Goal: Information Seeking & Learning: Learn about a topic

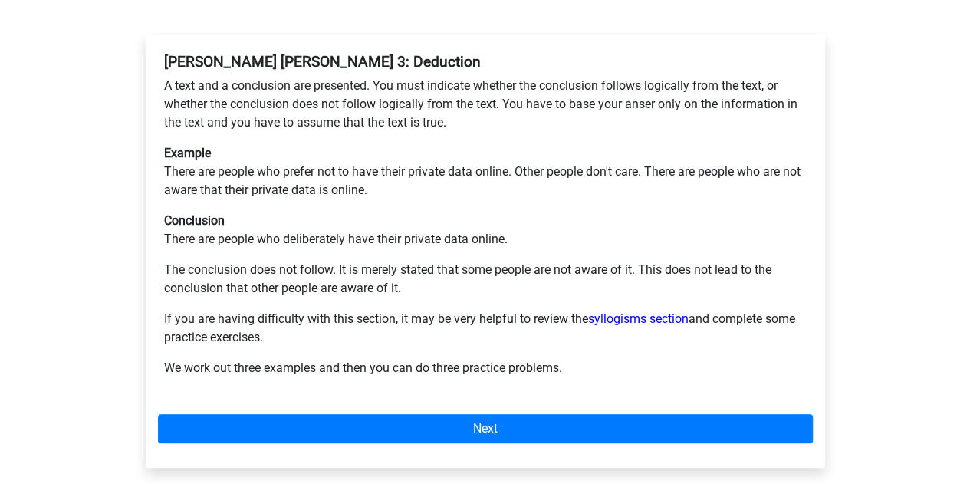
scroll to position [285, 0]
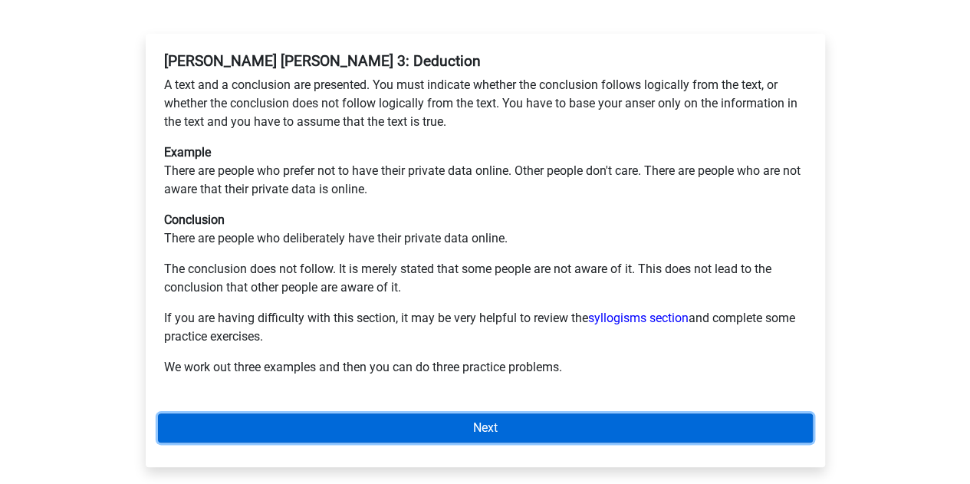
click at [436, 413] on link "Next" at bounding box center [485, 427] width 655 height 29
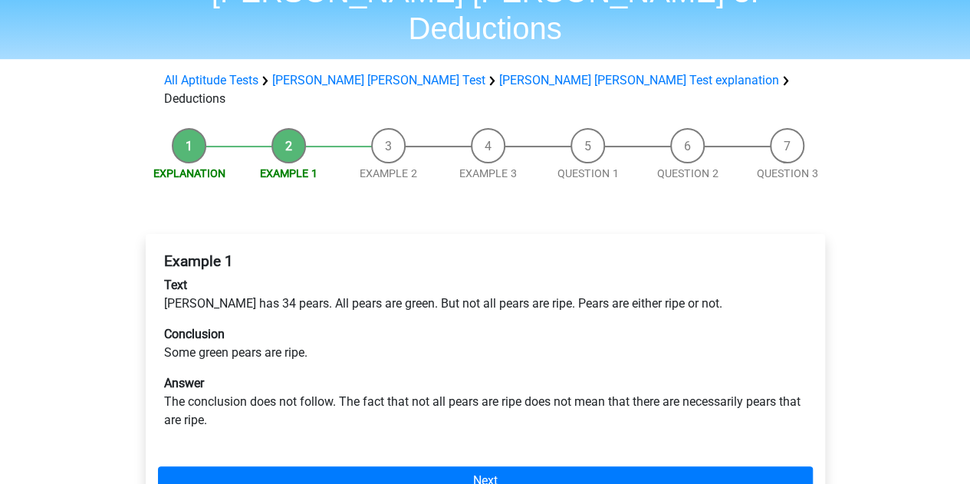
scroll to position [90, 0]
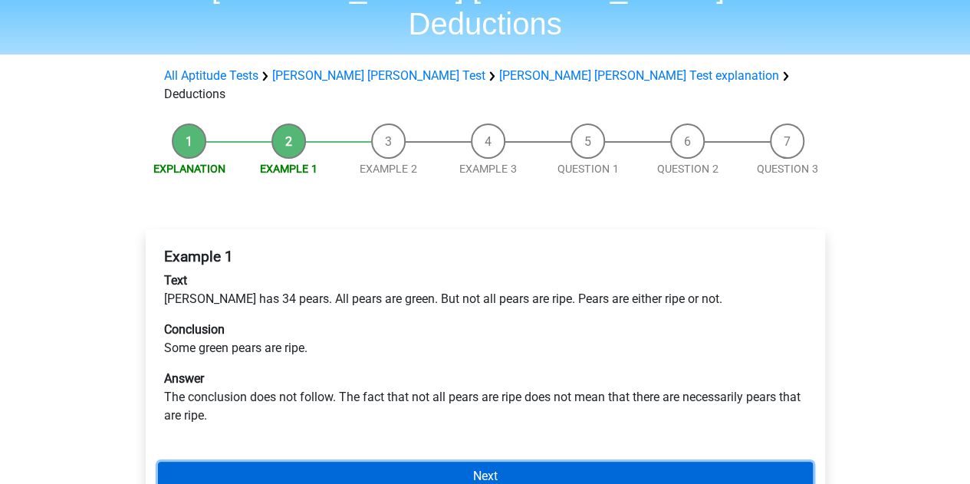
click at [567, 462] on link "Next" at bounding box center [485, 476] width 655 height 29
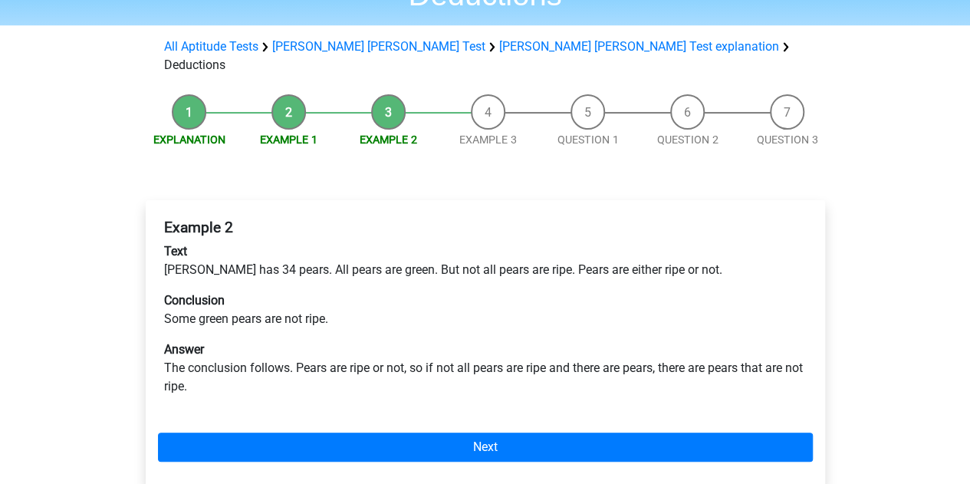
scroll to position [120, 0]
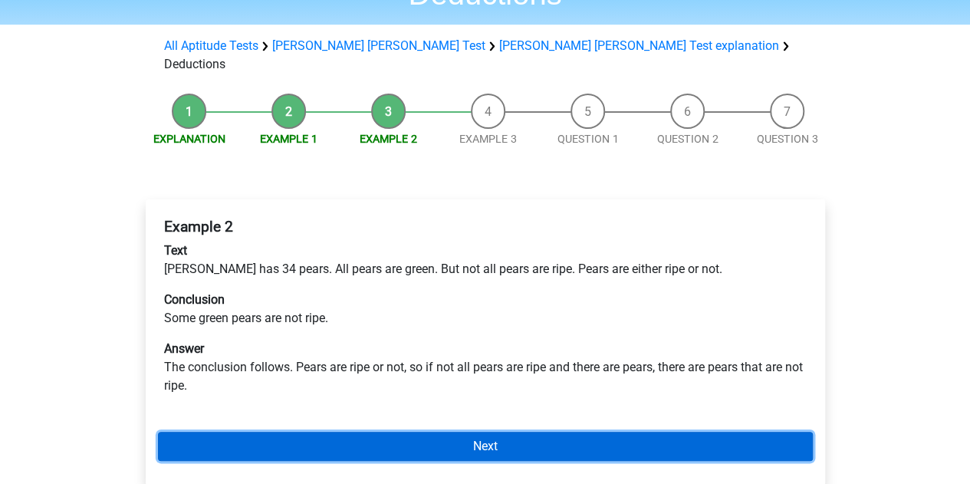
click at [434, 432] on link "Next" at bounding box center [485, 446] width 655 height 29
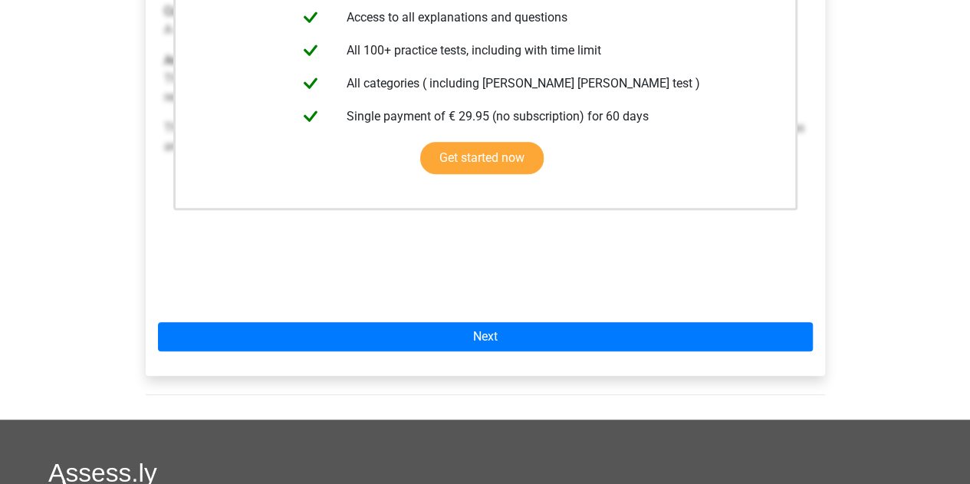
scroll to position [442, 0]
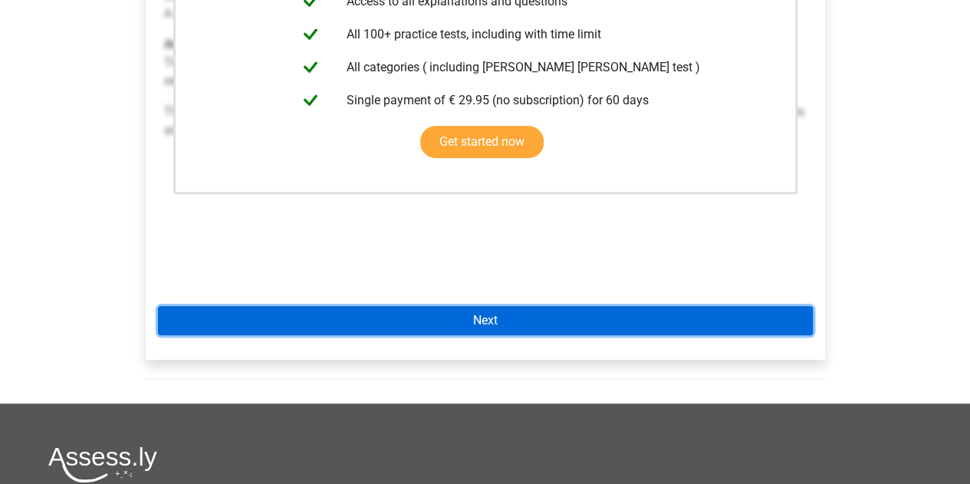
click at [497, 306] on link "Next" at bounding box center [485, 320] width 655 height 29
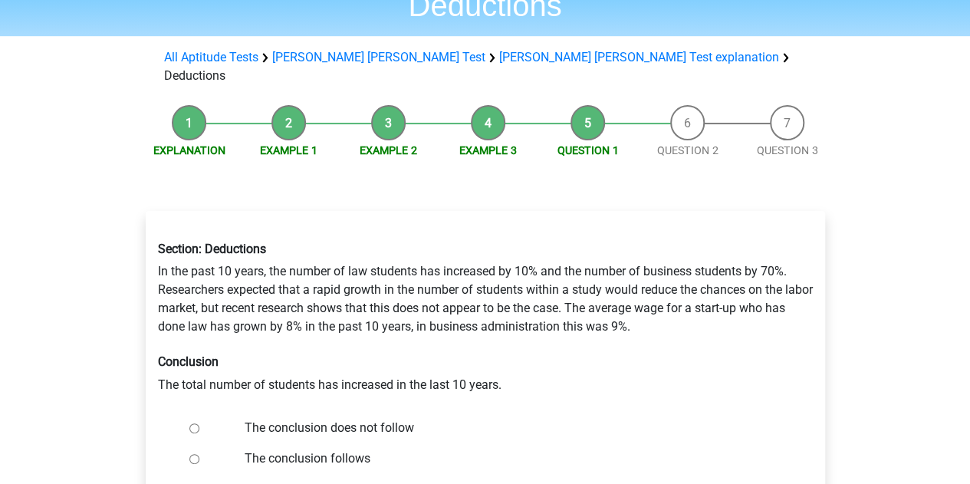
scroll to position [107, 0]
click at [194, 455] on input "The conclusion follows" at bounding box center [194, 460] width 10 height 10
radio input "true"
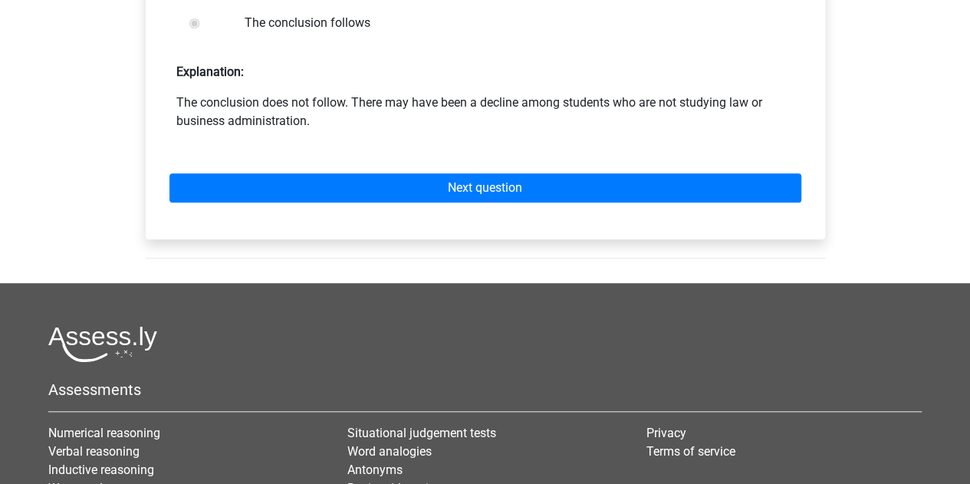
scroll to position [554, 0]
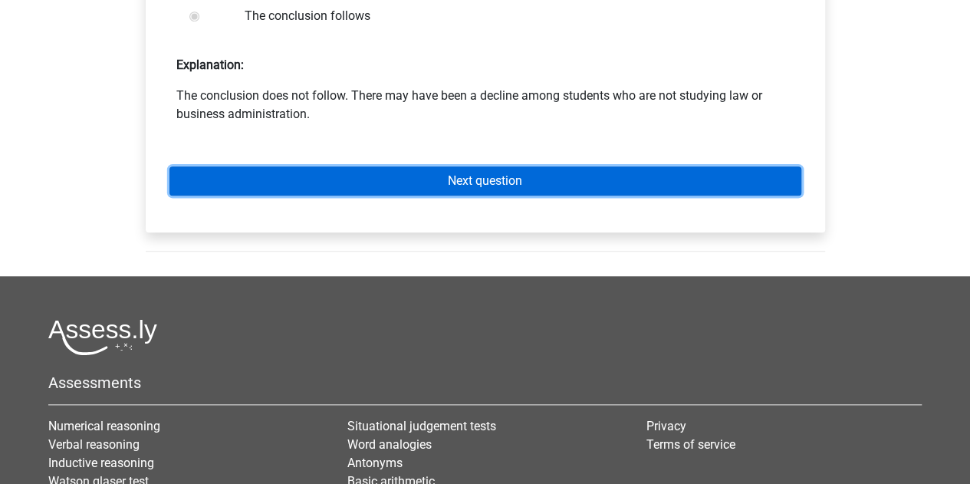
click at [508, 166] on link "Next question" at bounding box center [485, 180] width 632 height 29
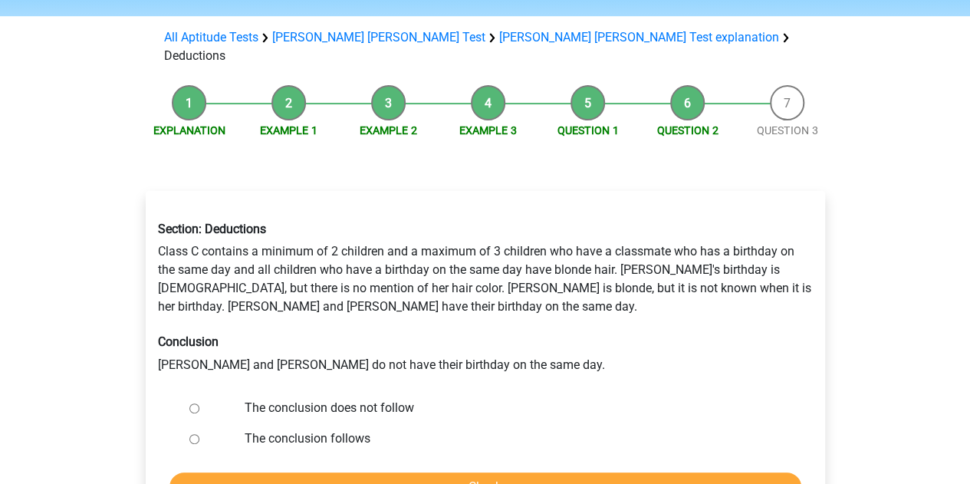
scroll to position [130, 0]
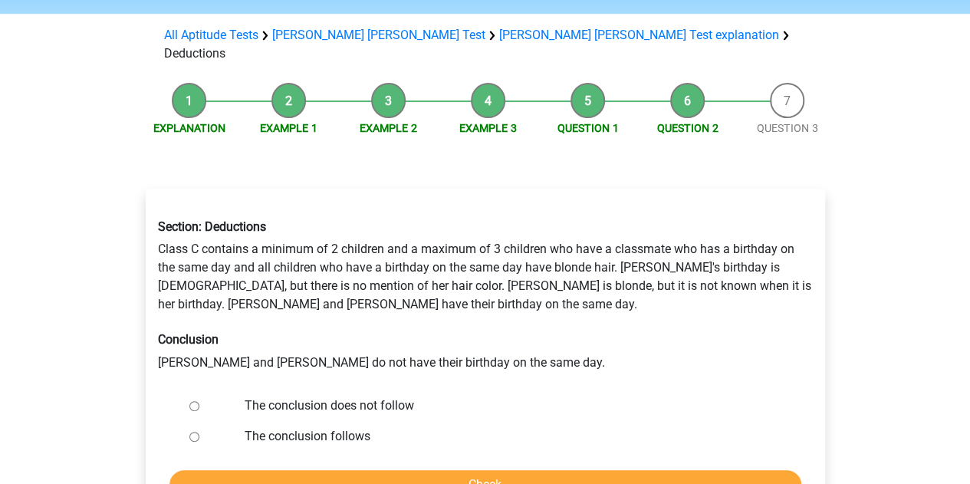
click at [196, 401] on input "The conclusion does not follow" at bounding box center [194, 406] width 10 height 10
radio input "true"
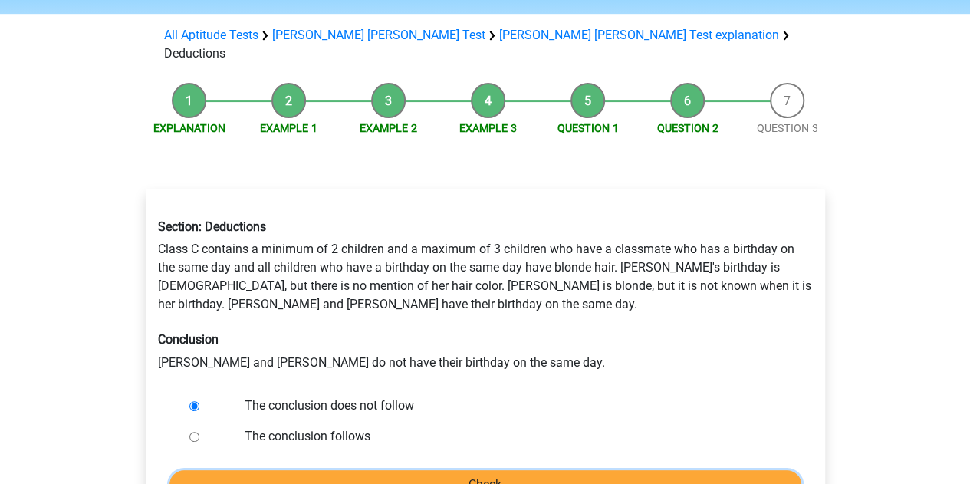
click at [219, 470] on input "Check" at bounding box center [485, 484] width 632 height 29
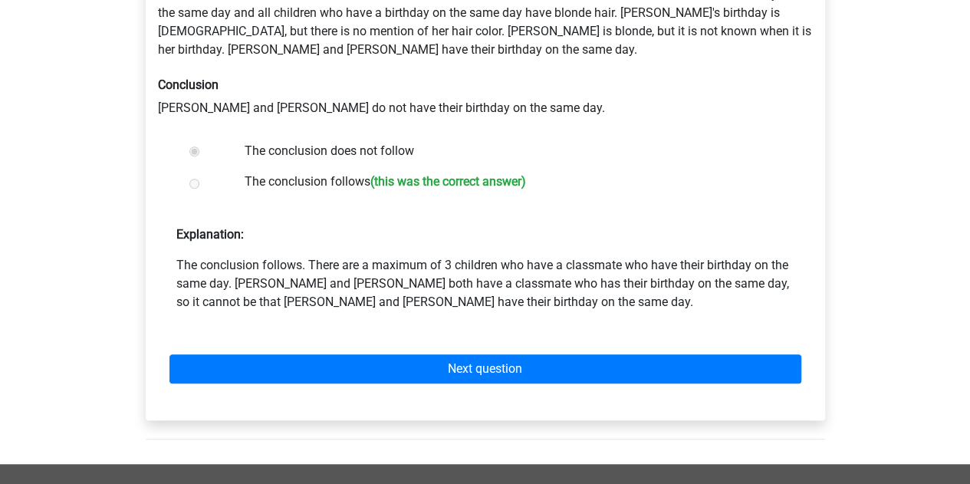
scroll to position [388, 0]
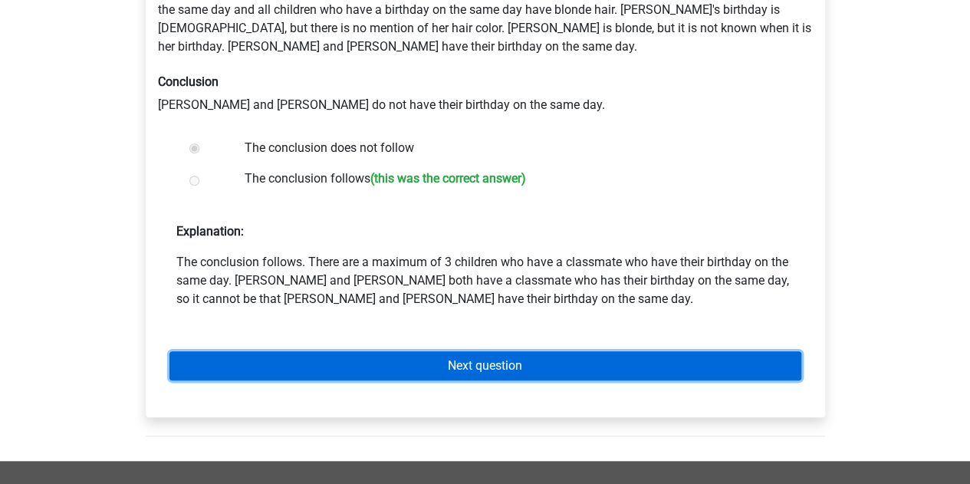
click at [392, 351] on link "Next question" at bounding box center [485, 365] width 632 height 29
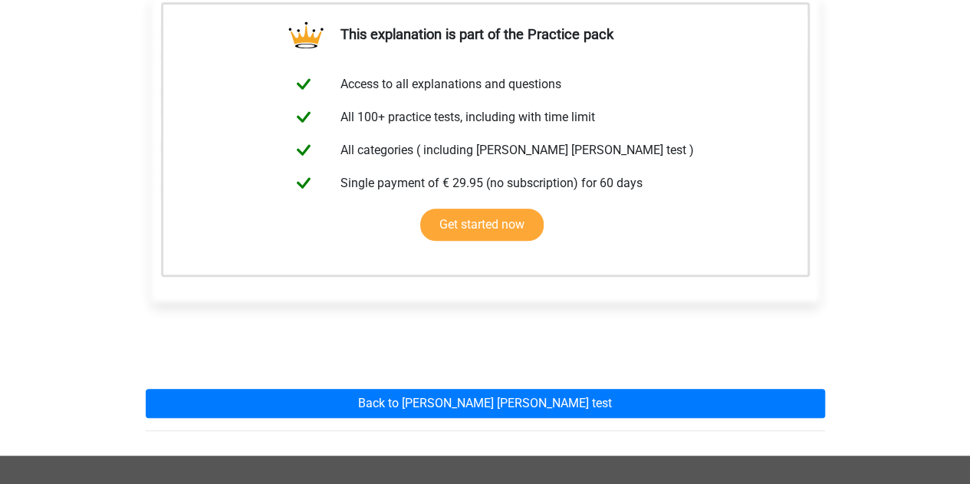
scroll to position [340, 0]
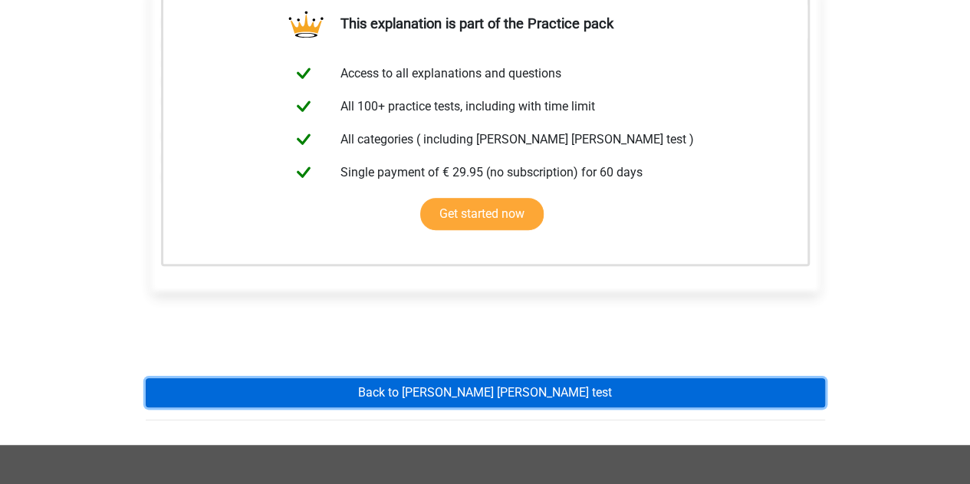
click at [403, 378] on link "Back to watson glaser test" at bounding box center [485, 392] width 679 height 29
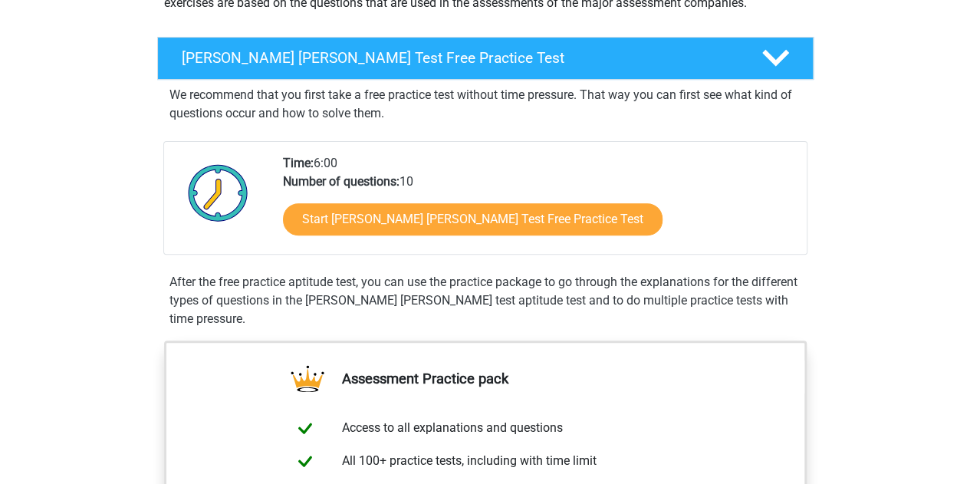
scroll to position [214, 0]
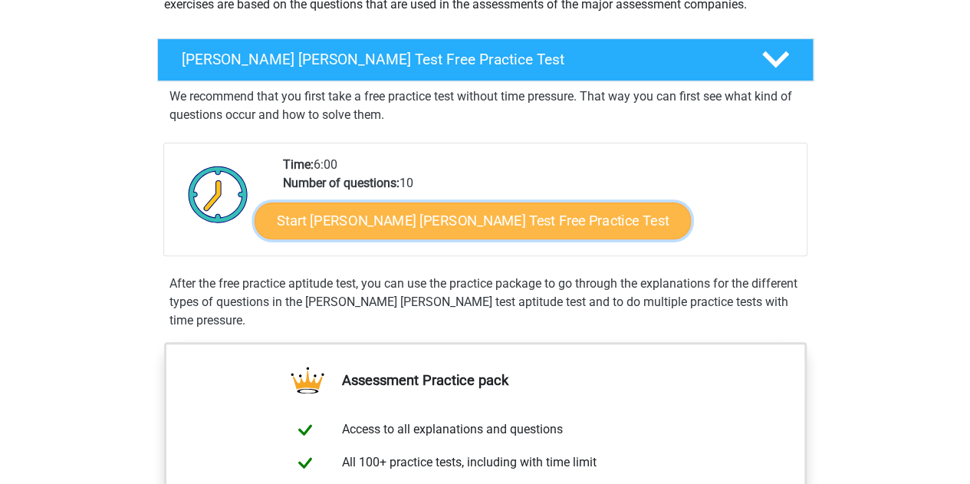
click at [450, 225] on link "Start Watson Glaser Test Free Practice Test" at bounding box center [473, 220] width 436 height 37
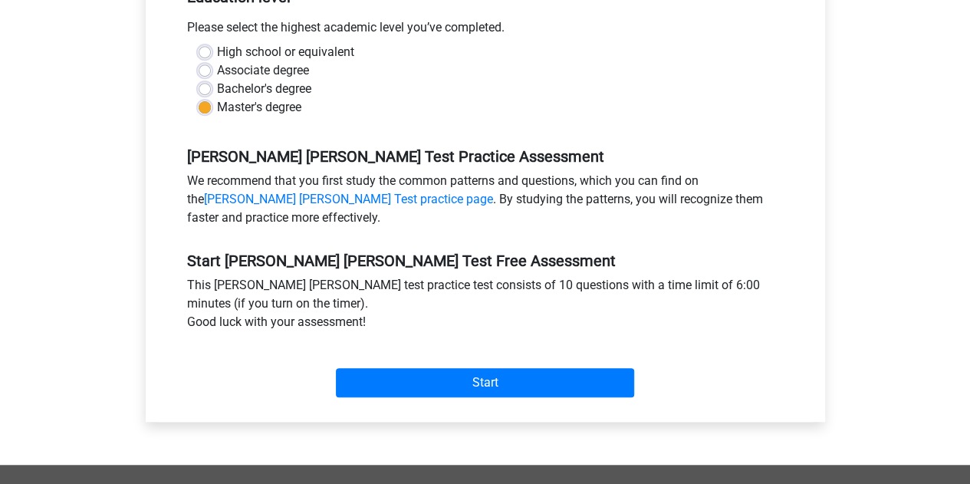
scroll to position [363, 0]
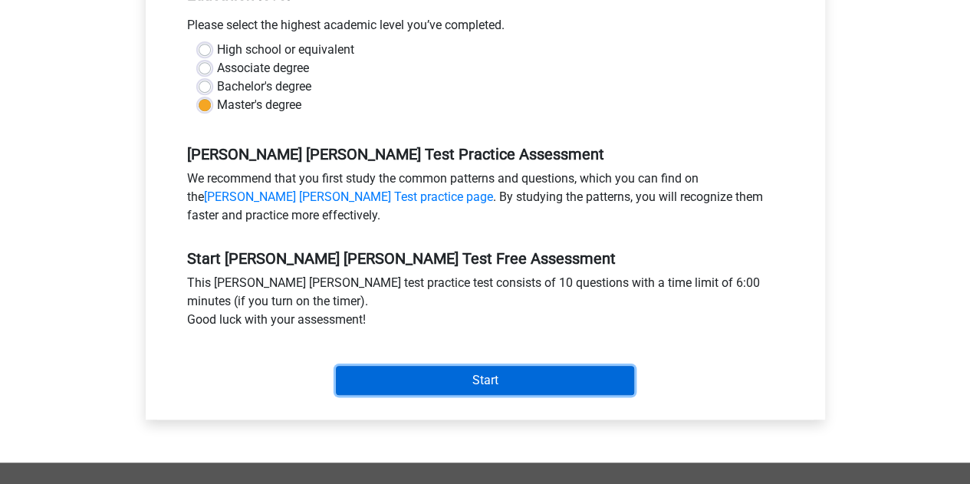
click at [419, 366] on input "Start" at bounding box center [485, 380] width 298 height 29
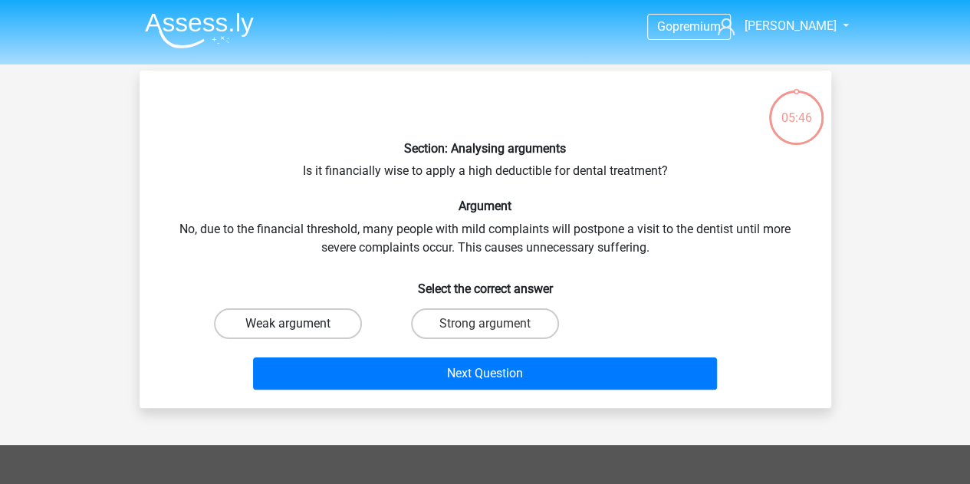
click at [338, 319] on label "Weak argument" at bounding box center [288, 323] width 148 height 31
click at [298, 324] on input "Weak argument" at bounding box center [293, 329] width 10 height 10
radio input "true"
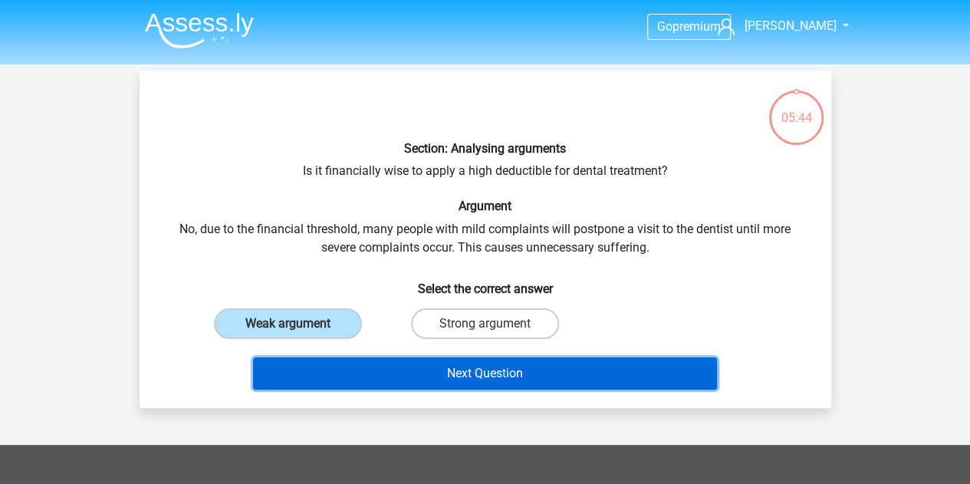
click at [380, 367] on button "Next Question" at bounding box center [485, 373] width 464 height 32
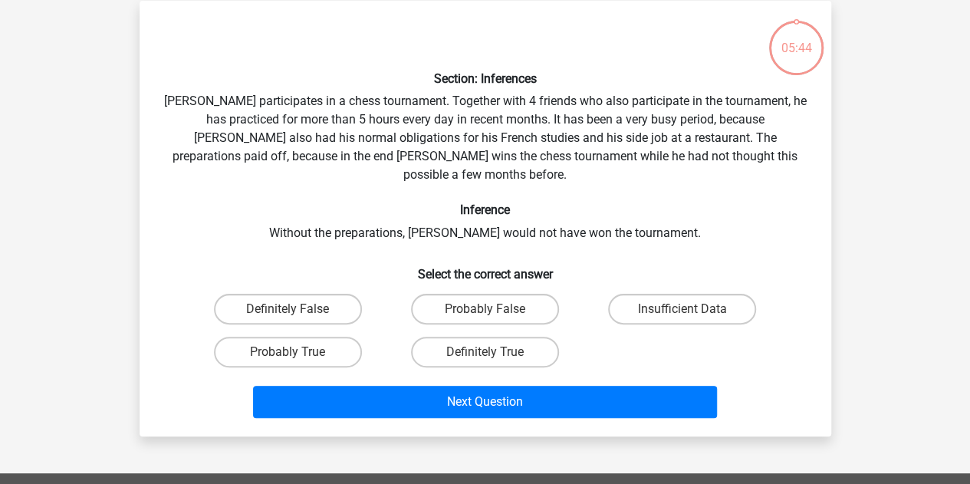
scroll to position [71, 0]
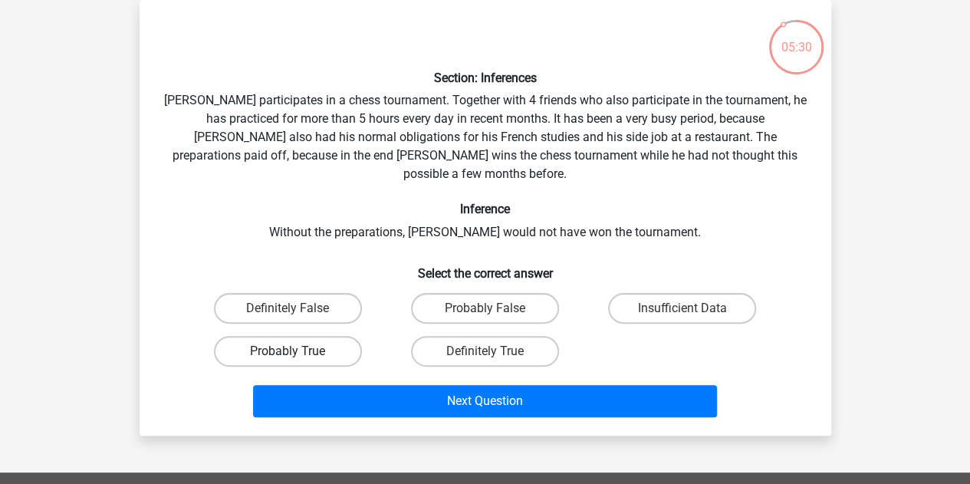
click at [340, 336] on label "Probably True" at bounding box center [288, 351] width 148 height 31
click at [298, 351] on input "Probably True" at bounding box center [293, 356] width 10 height 10
radio input "true"
click at [452, 336] on label "Definitely True" at bounding box center [485, 351] width 148 height 31
click at [485, 351] on input "Definitely True" at bounding box center [490, 356] width 10 height 10
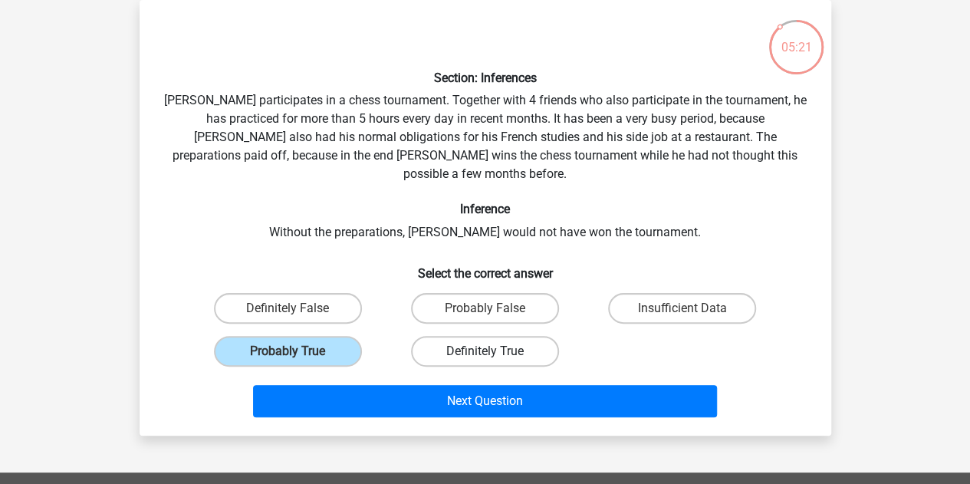
radio input "true"
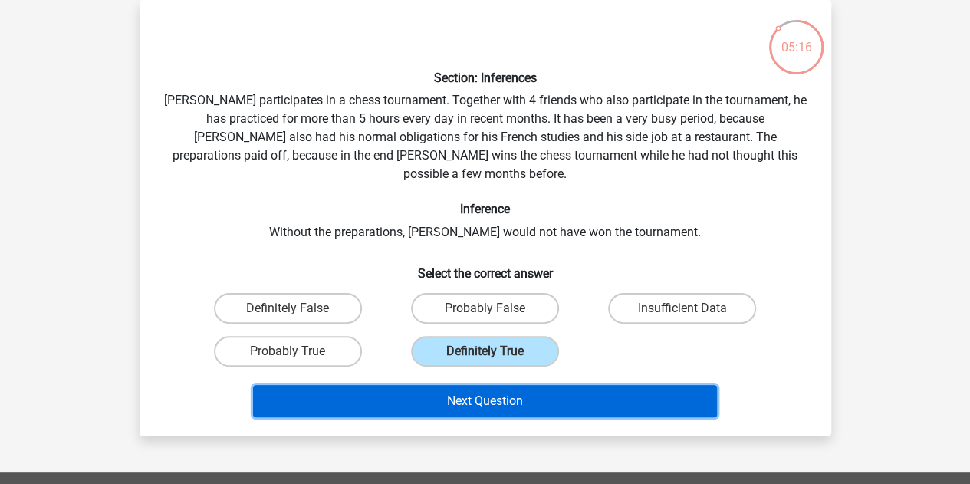
click at [450, 385] on button "Next Question" at bounding box center [485, 401] width 464 height 32
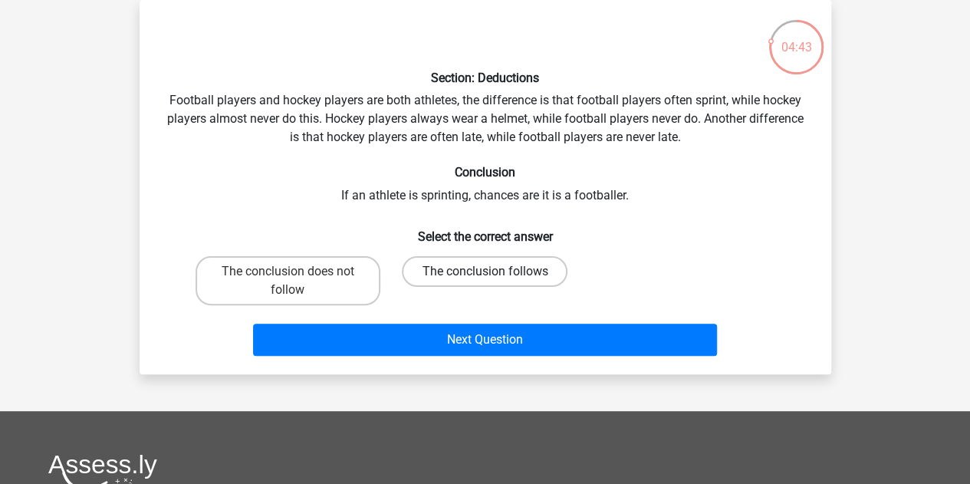
click at [436, 275] on label "The conclusion follows" at bounding box center [485, 271] width 166 height 31
click at [485, 275] on input "The conclusion follows" at bounding box center [490, 276] width 10 height 10
radio input "true"
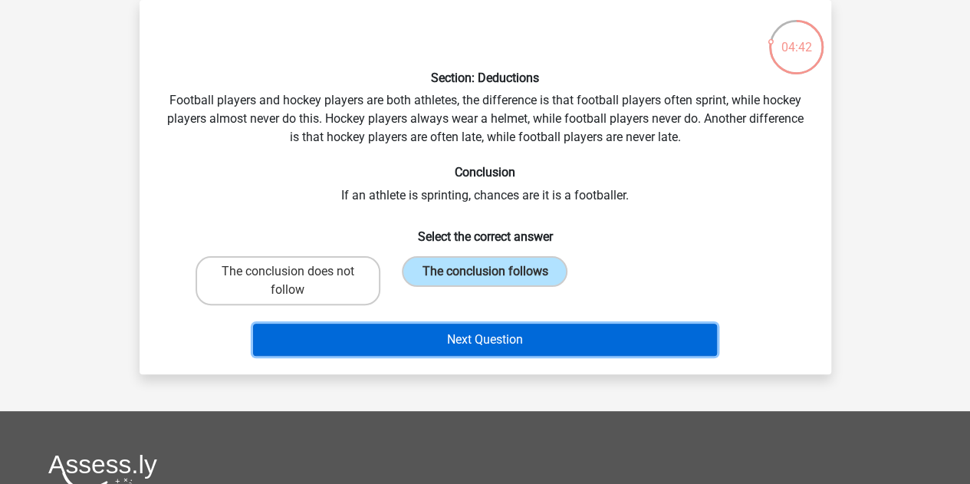
click at [436, 341] on button "Next Question" at bounding box center [485, 340] width 464 height 32
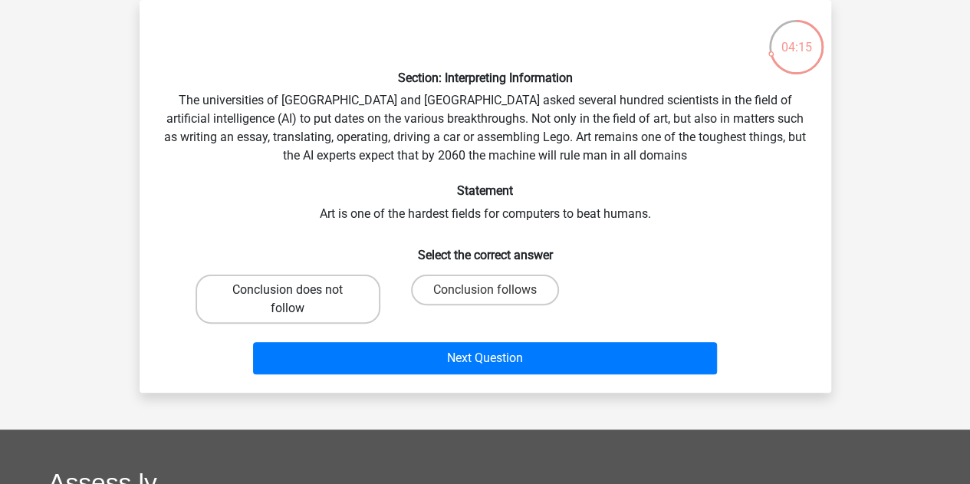
click at [344, 284] on label "Conclusion does not follow" at bounding box center [288, 299] width 185 height 49
click at [298, 290] on input "Conclusion does not follow" at bounding box center [293, 295] width 10 height 10
radio input "true"
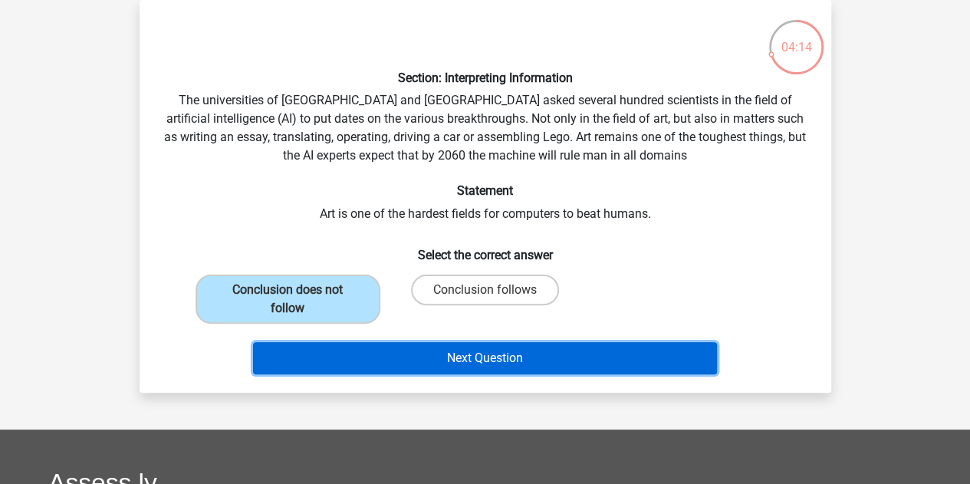
click at [377, 342] on button "Next Question" at bounding box center [485, 358] width 464 height 32
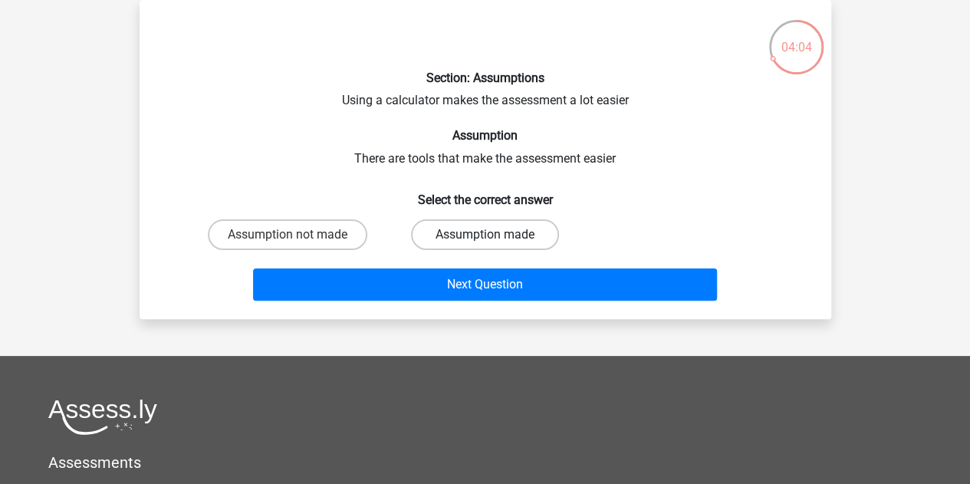
click at [425, 228] on label "Assumption made" at bounding box center [485, 234] width 148 height 31
click at [485, 235] on input "Assumption made" at bounding box center [490, 240] width 10 height 10
radio input "true"
click at [332, 233] on label "Assumption not made" at bounding box center [287, 234] width 159 height 31
click at [298, 235] on input "Assumption not made" at bounding box center [293, 240] width 10 height 10
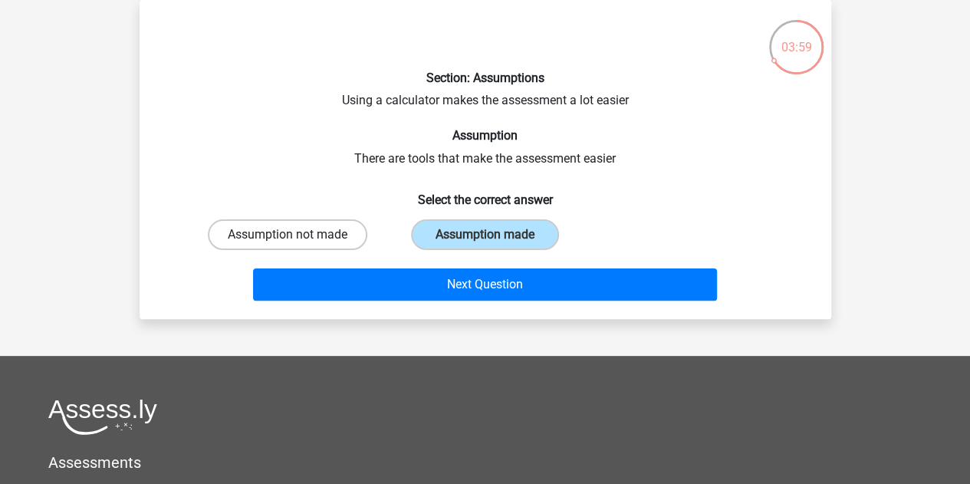
radio input "true"
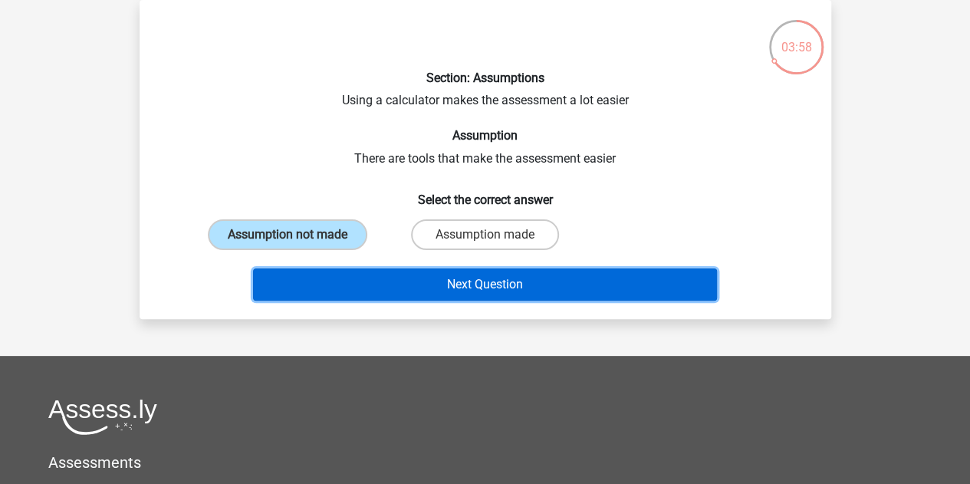
click at [374, 290] on button "Next Question" at bounding box center [485, 284] width 464 height 32
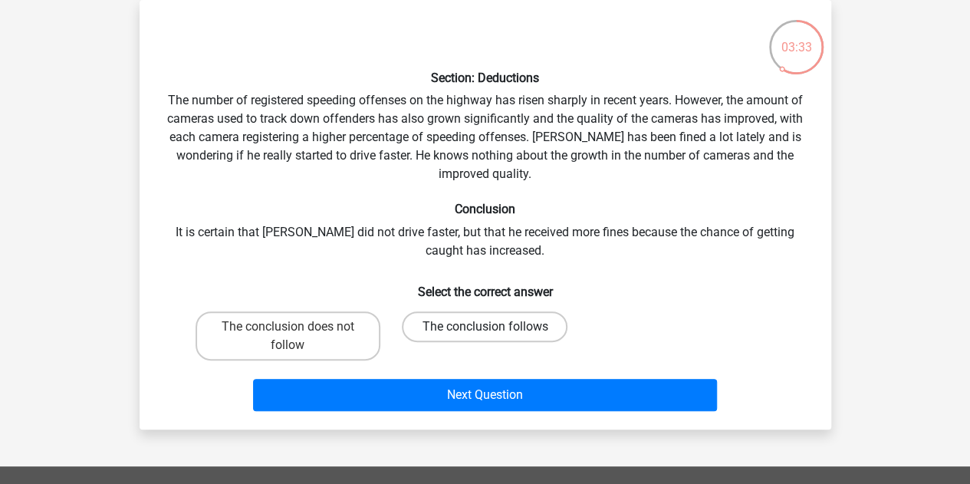
click at [431, 326] on label "The conclusion follows" at bounding box center [485, 326] width 166 height 31
click at [485, 327] on input "The conclusion follows" at bounding box center [490, 332] width 10 height 10
radio input "true"
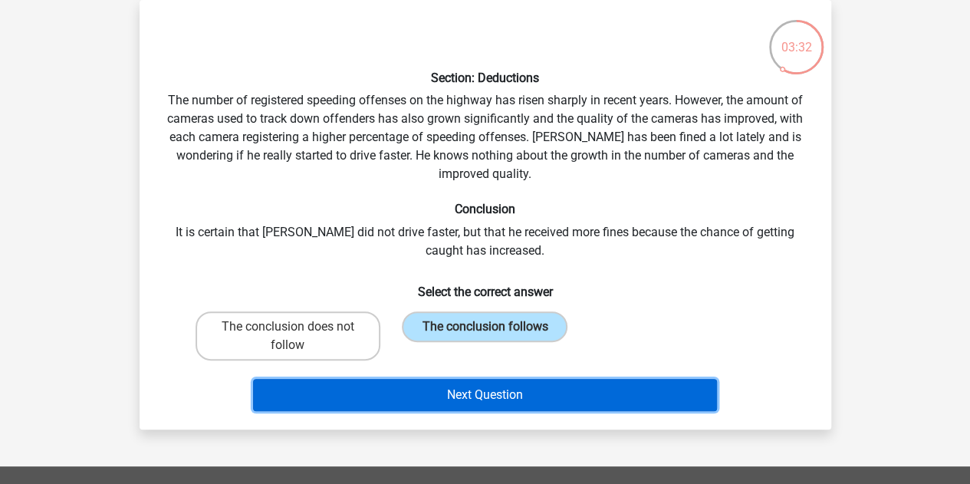
click at [434, 393] on button "Next Question" at bounding box center [485, 395] width 464 height 32
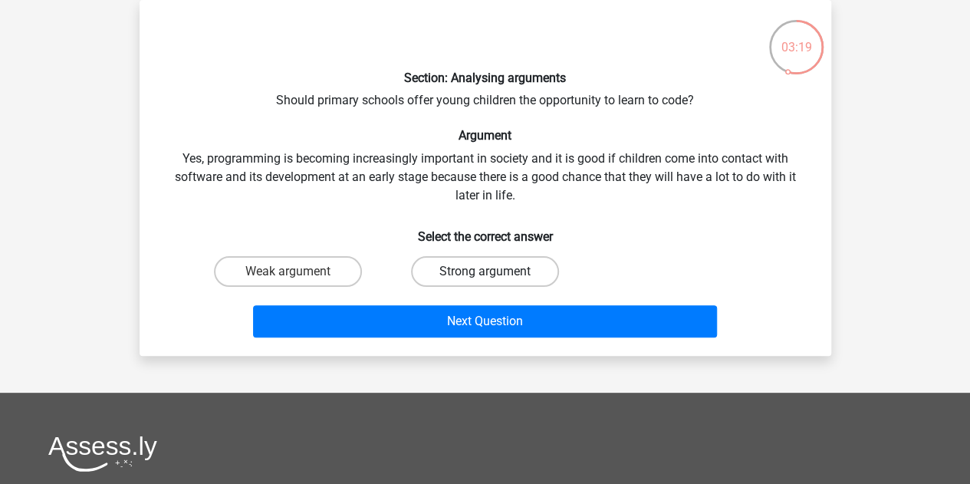
click at [452, 274] on label "Strong argument" at bounding box center [485, 271] width 148 height 31
click at [485, 274] on input "Strong argument" at bounding box center [490, 276] width 10 height 10
radio input "true"
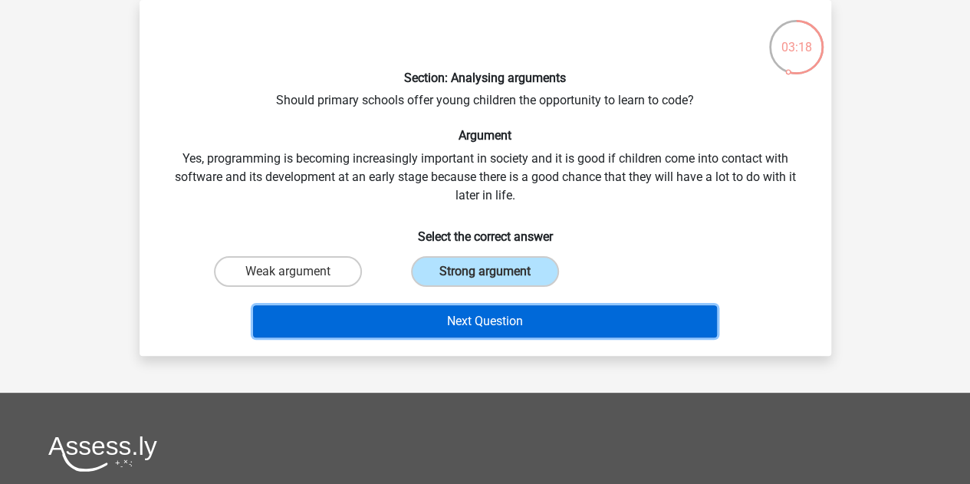
click at [455, 319] on button "Next Question" at bounding box center [485, 321] width 464 height 32
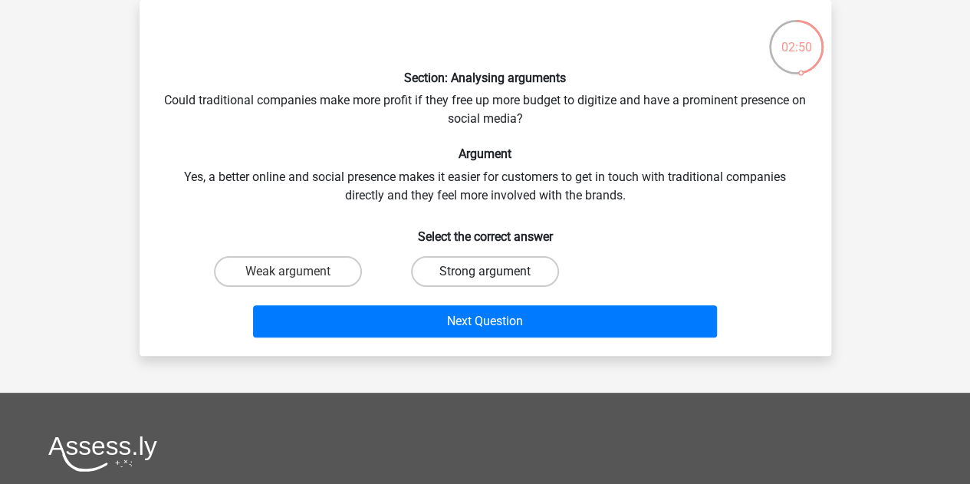
click at [425, 265] on label "Strong argument" at bounding box center [485, 271] width 148 height 31
click at [485, 271] on input "Strong argument" at bounding box center [490, 276] width 10 height 10
radio input "true"
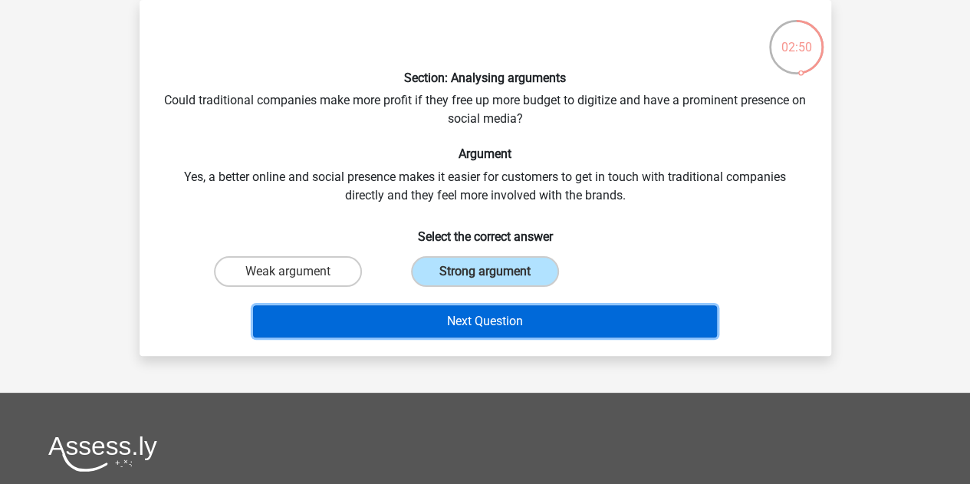
click at [432, 317] on button "Next Question" at bounding box center [485, 321] width 464 height 32
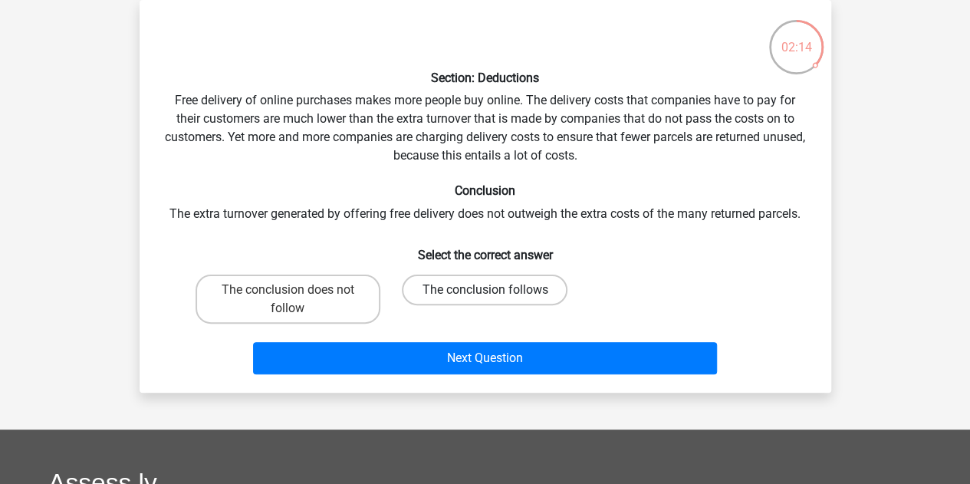
click at [427, 288] on label "The conclusion follows" at bounding box center [485, 290] width 166 height 31
click at [485, 290] on input "The conclusion follows" at bounding box center [490, 295] width 10 height 10
radio input "true"
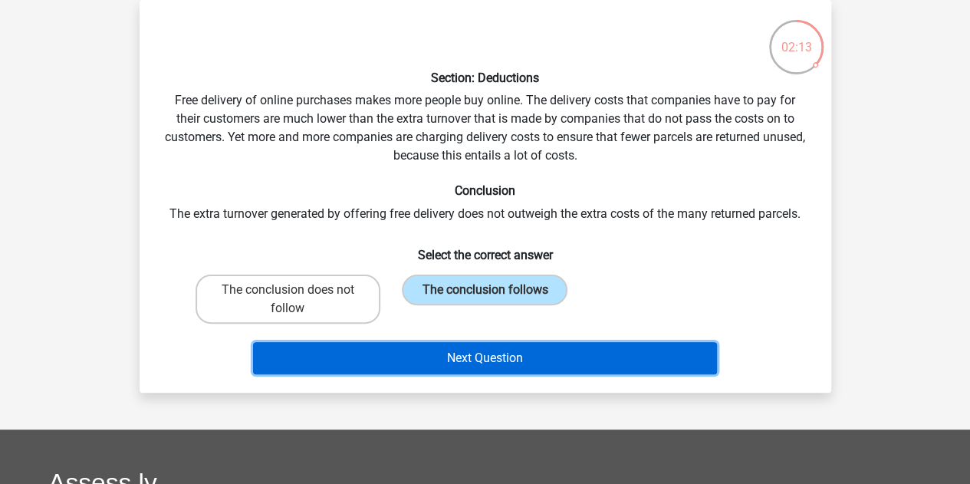
click at [426, 354] on button "Next Question" at bounding box center [485, 358] width 464 height 32
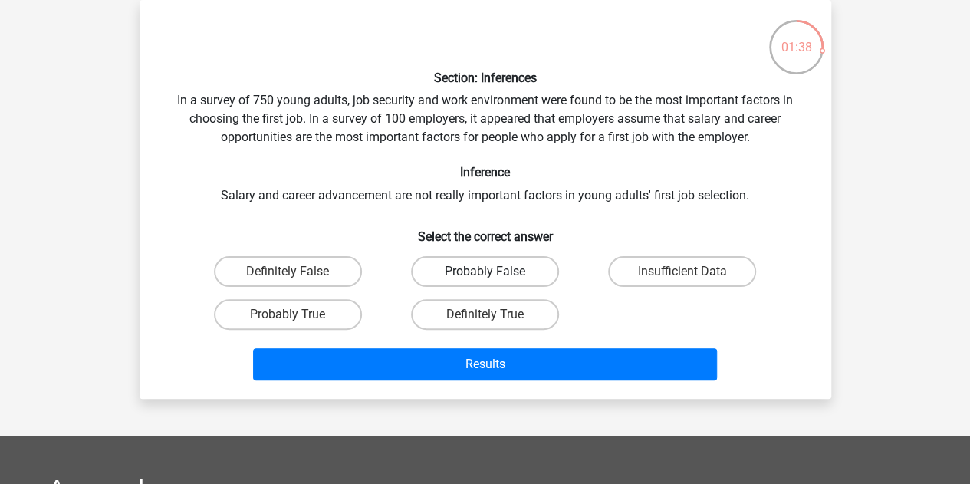
click at [544, 268] on label "Probably False" at bounding box center [485, 271] width 148 height 31
click at [495, 271] on input "Probably False" at bounding box center [490, 276] width 10 height 10
radio input "true"
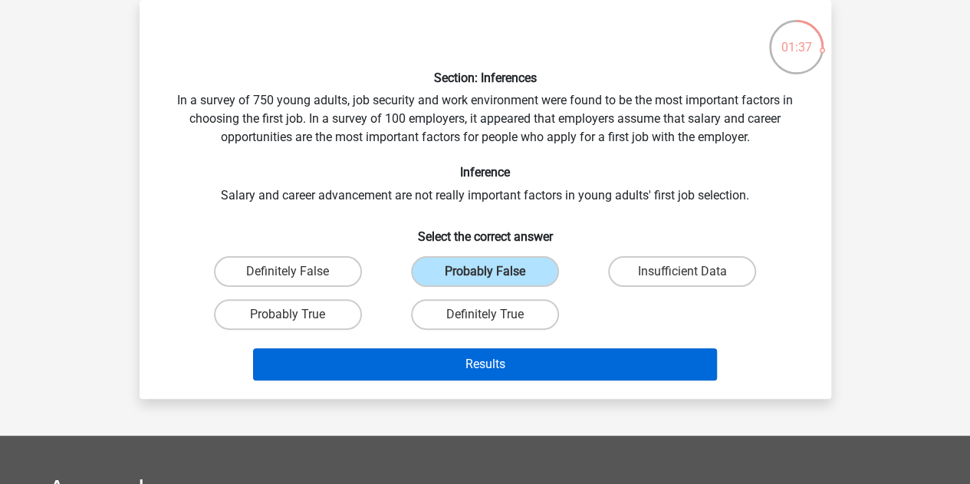
drag, startPoint x: 535, startPoint y: 386, endPoint x: 535, endPoint y: 369, distance: 16.9
click at [535, 377] on div "Results" at bounding box center [485, 367] width 592 height 38
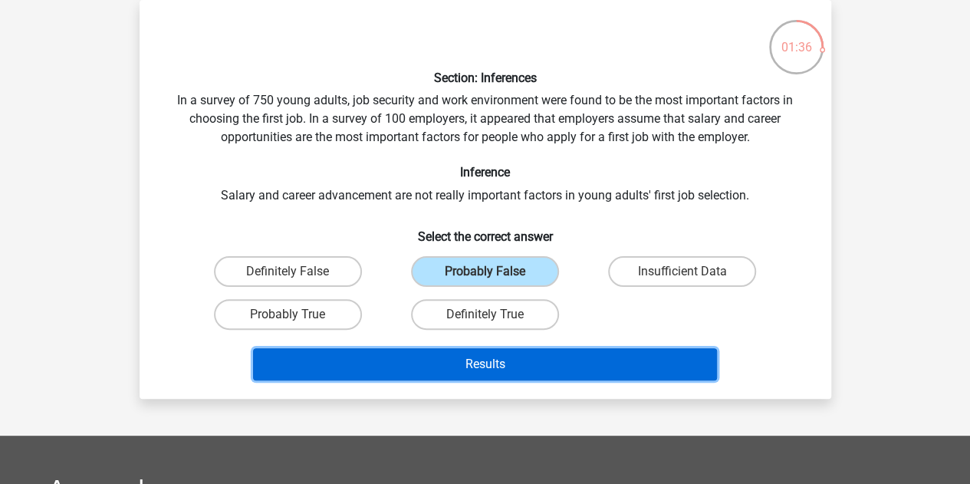
click at [535, 357] on button "Results" at bounding box center [485, 364] width 464 height 32
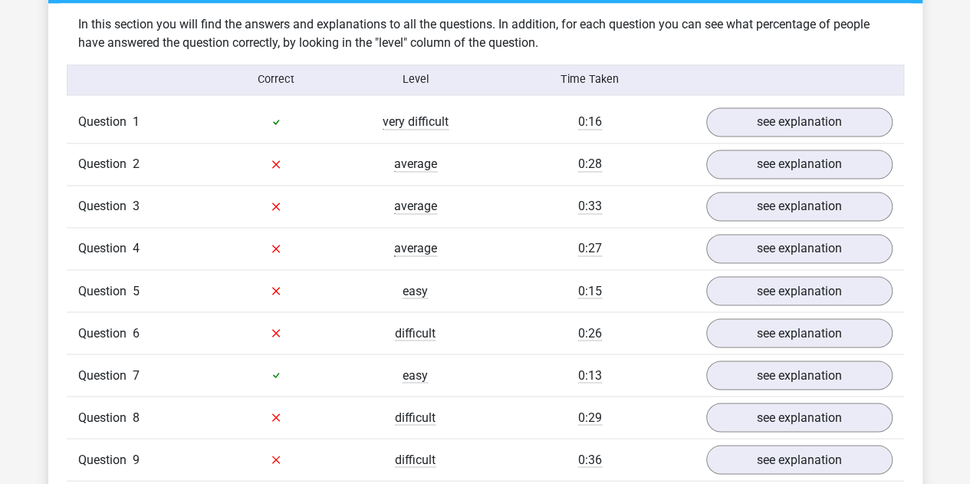
scroll to position [1211, 0]
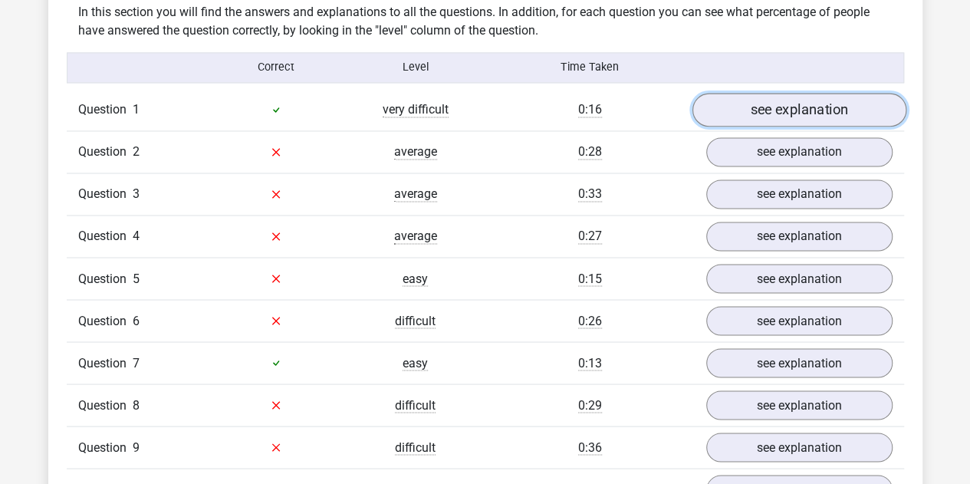
click at [811, 100] on link "see explanation" at bounding box center [799, 110] width 214 height 34
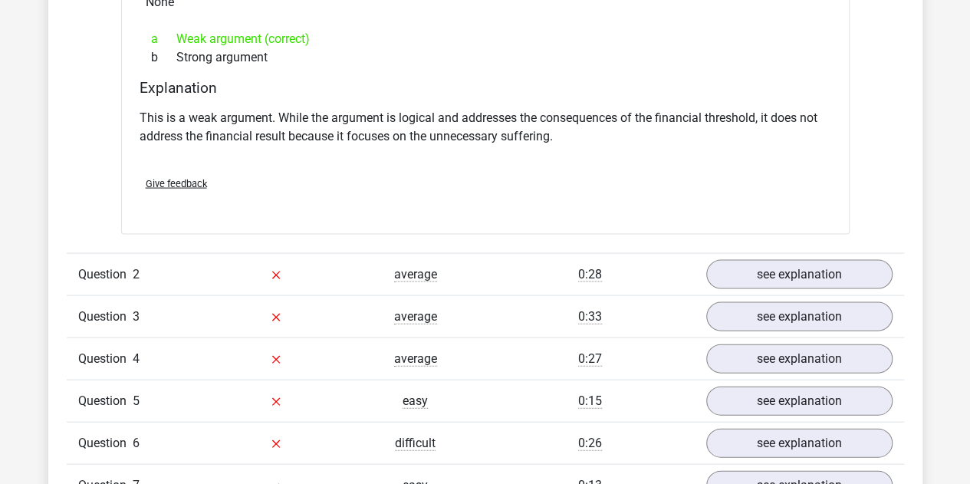
scroll to position [1501, 0]
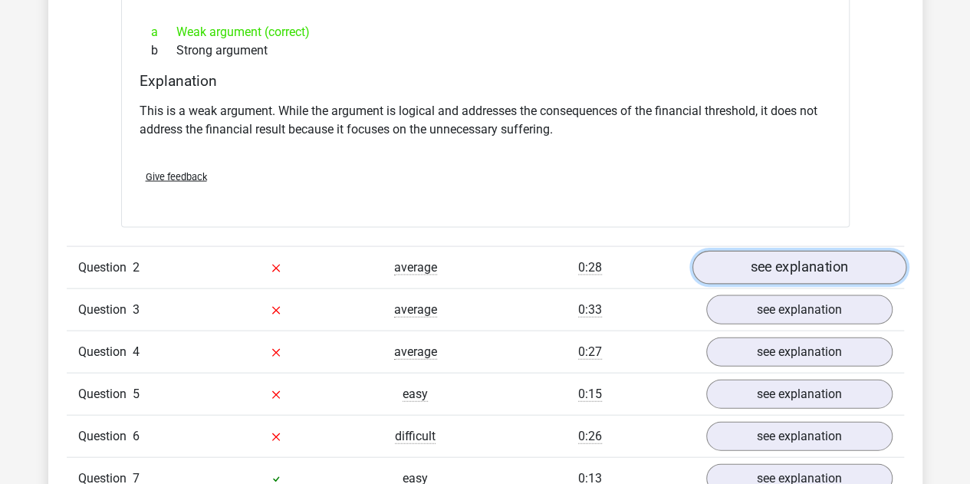
click at [727, 258] on link "see explanation" at bounding box center [799, 268] width 214 height 34
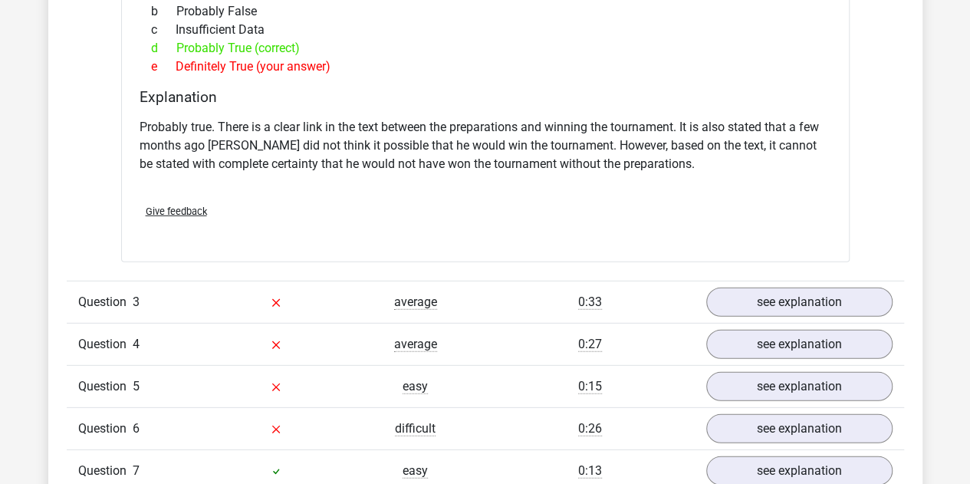
scroll to position [2009, 0]
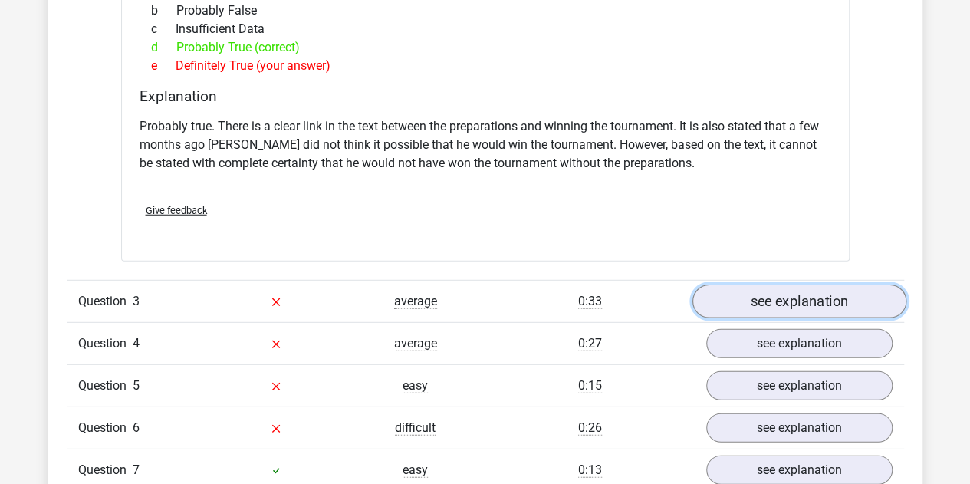
click at [774, 292] on link "see explanation" at bounding box center [799, 301] width 214 height 34
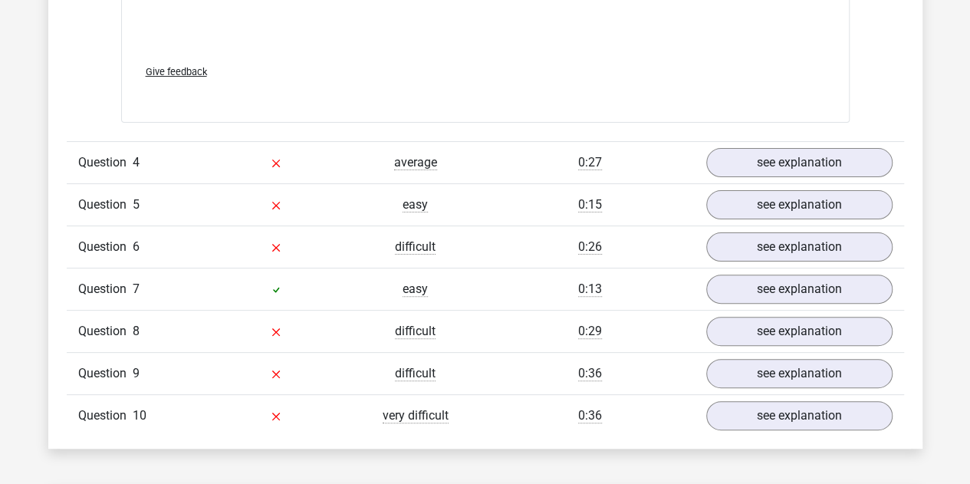
scroll to position [3012, 0]
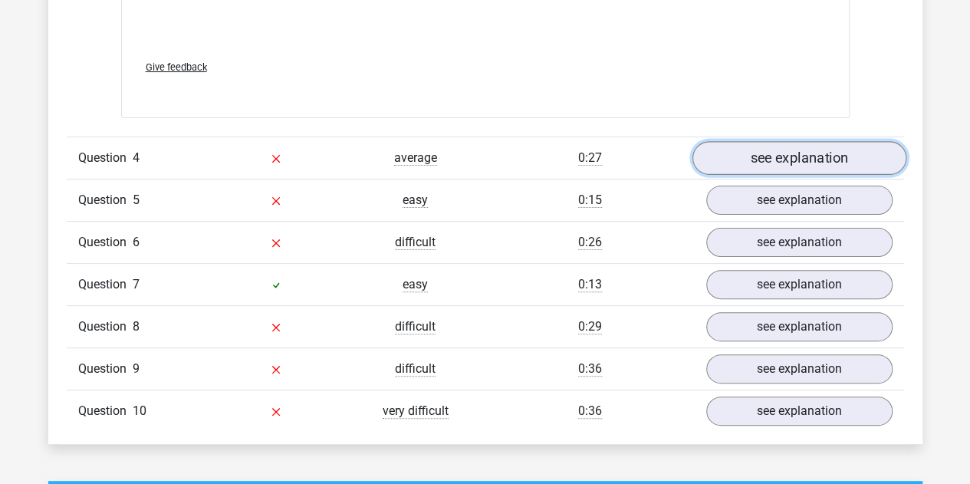
click at [762, 142] on link "see explanation" at bounding box center [799, 159] width 214 height 34
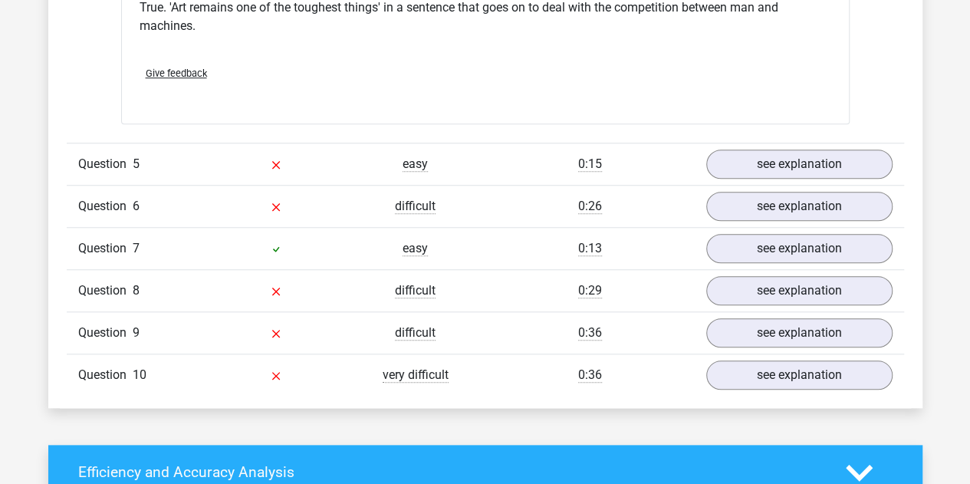
scroll to position [3474, 0]
click at [743, 148] on link "see explanation" at bounding box center [799, 163] width 214 height 34
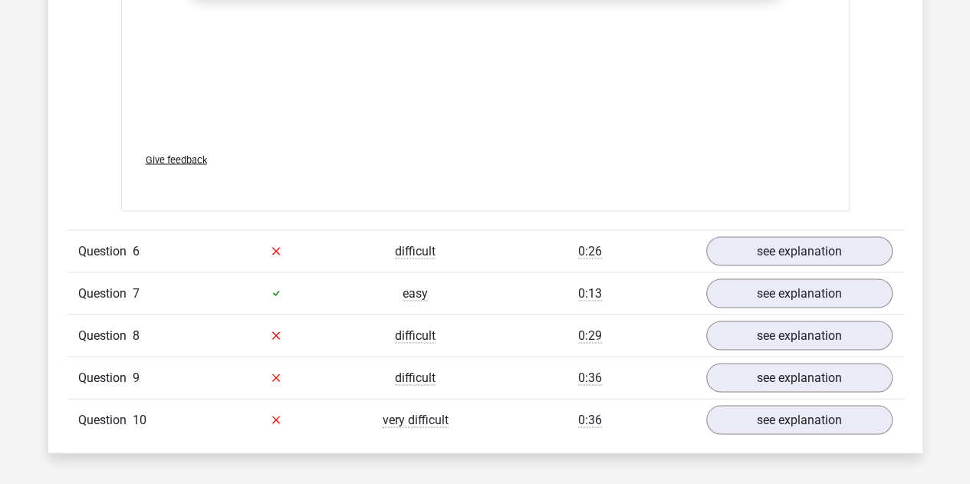
scroll to position [4229, 0]
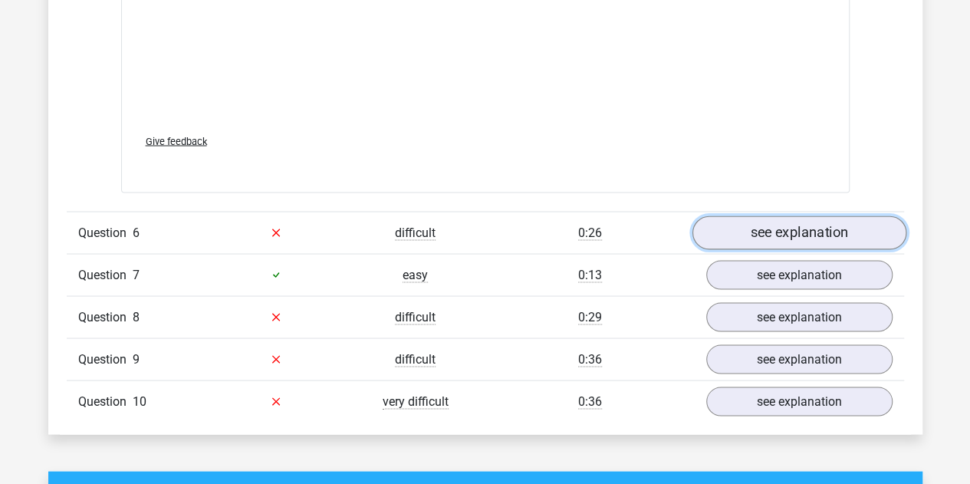
click at [779, 215] on link "see explanation" at bounding box center [799, 232] width 214 height 34
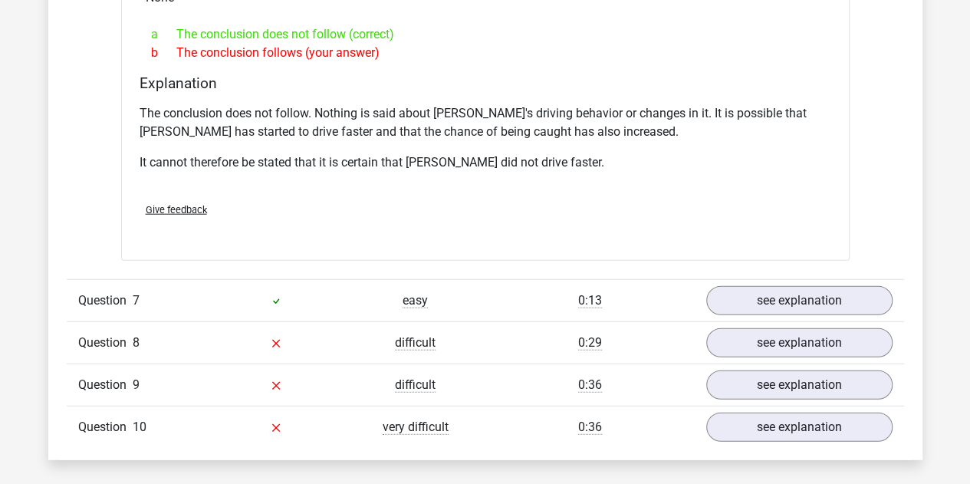
scroll to position [4706, 0]
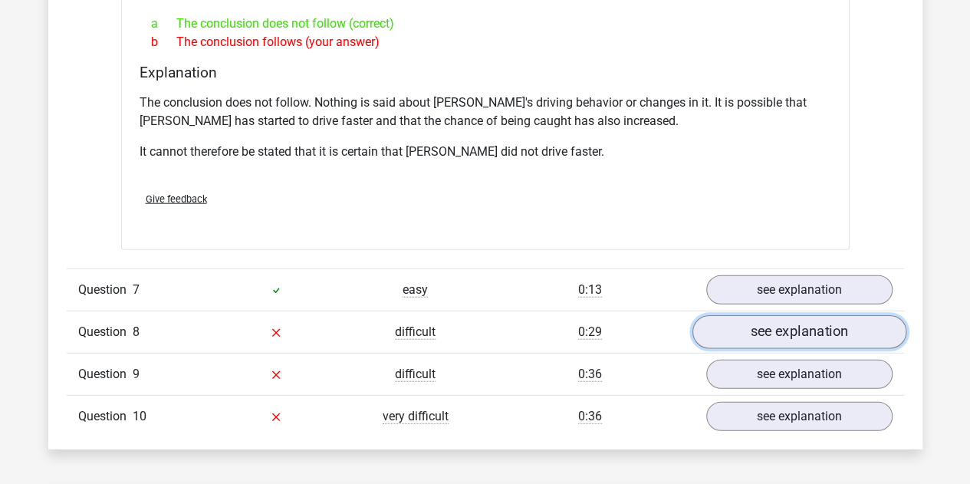
click at [757, 315] on link "see explanation" at bounding box center [799, 332] width 214 height 34
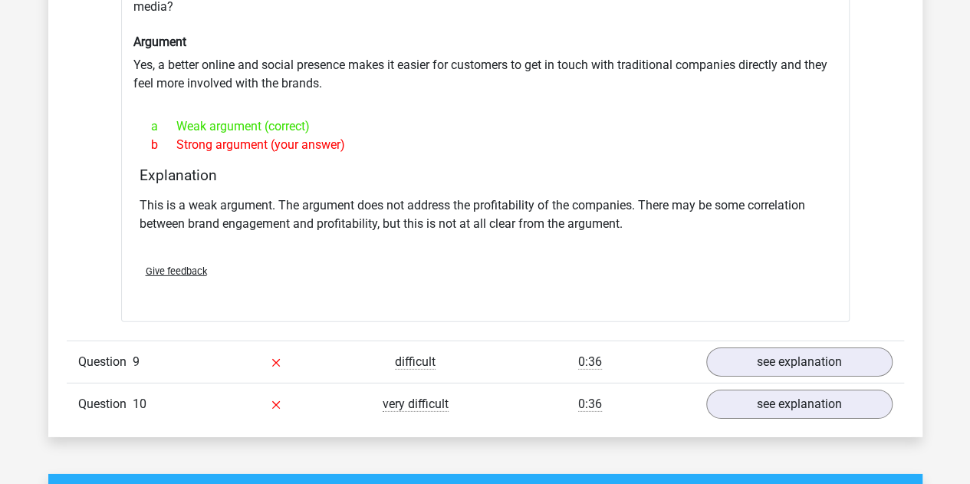
scroll to position [5126, 0]
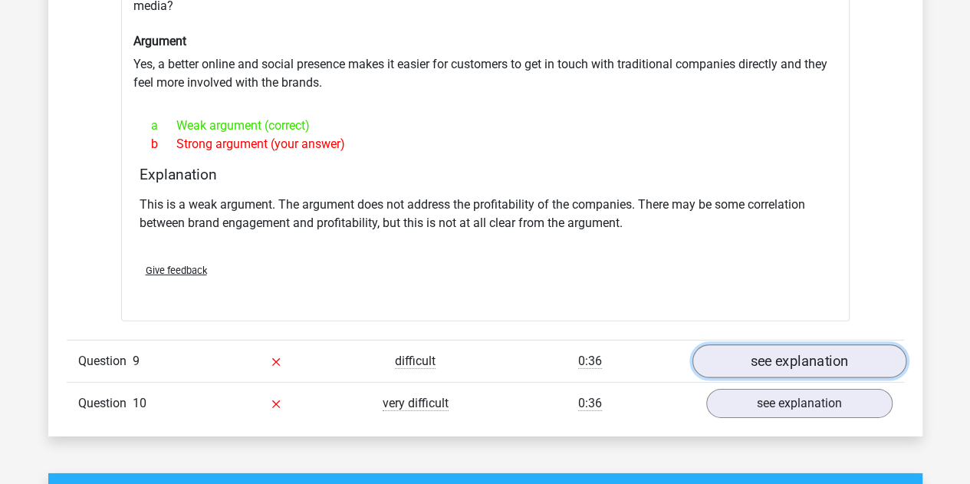
click at [756, 344] on link "see explanation" at bounding box center [799, 361] width 214 height 34
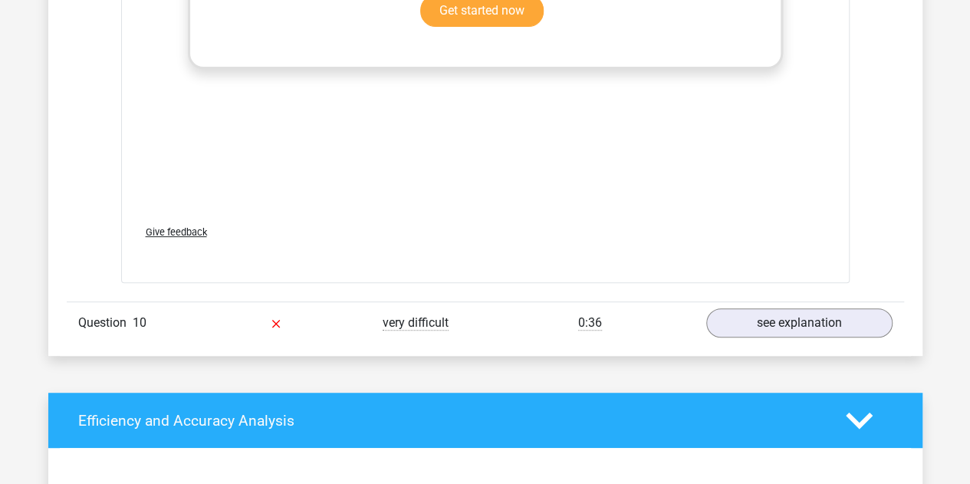
scroll to position [6046, 0]
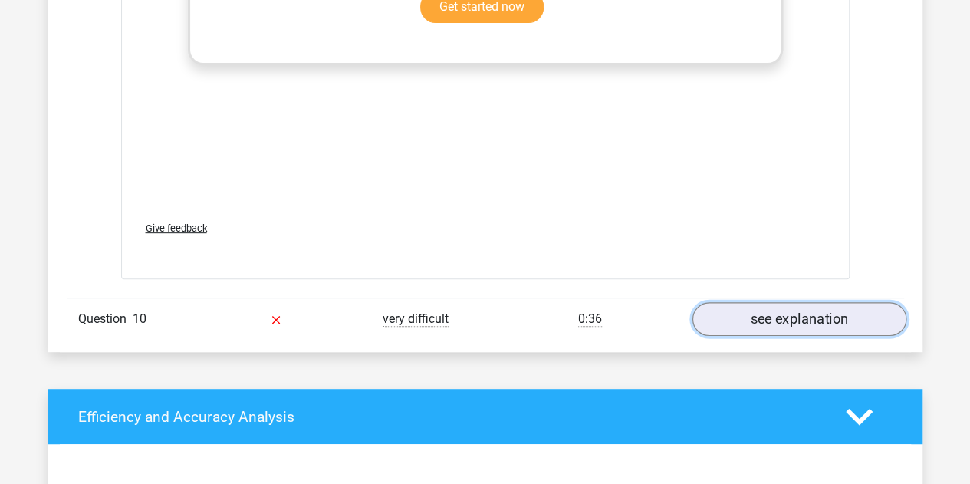
click at [764, 303] on link "see explanation" at bounding box center [799, 320] width 214 height 34
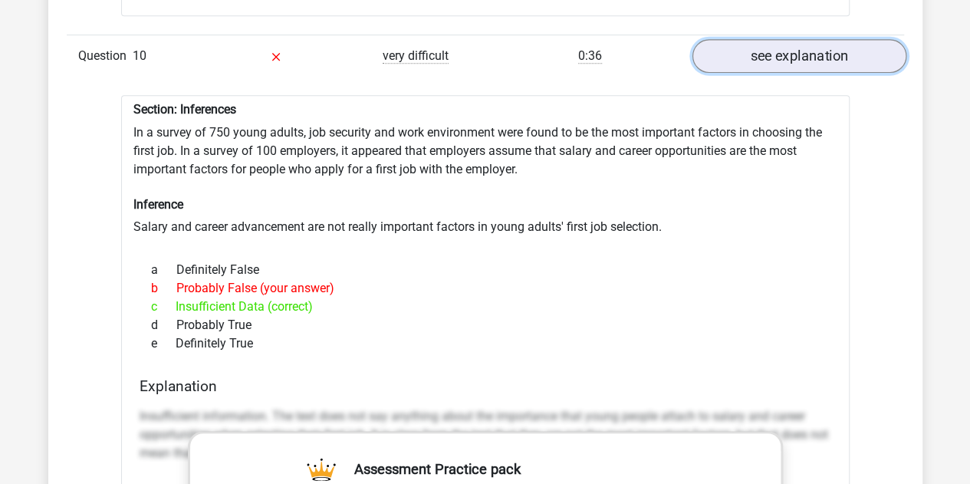
scroll to position [6310, 0]
